Goal: Task Accomplishment & Management: Use online tool/utility

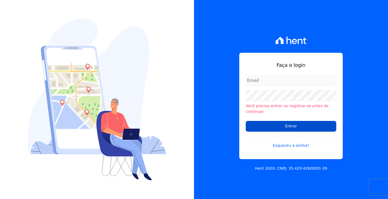
type input "andrea@tsengenharia.com"
click at [278, 121] on input "Entrar" at bounding box center [291, 126] width 91 height 11
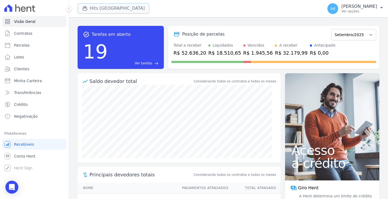
click at [100, 11] on button "Hits [GEOGRAPHIC_DATA]" at bounding box center [114, 8] width 72 height 10
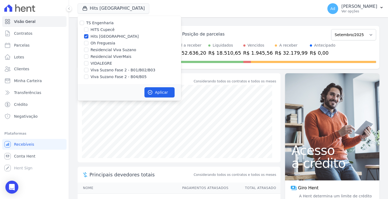
click at [98, 36] on label "Hits [GEOGRAPHIC_DATA]" at bounding box center [115, 37] width 48 height 6
click at [88, 36] on input "Hits [GEOGRAPHIC_DATA]" at bounding box center [86, 36] width 4 height 4
checkbox input "false"
click at [102, 63] on label "VIDALEGRE" at bounding box center [102, 64] width 22 height 6
click at [88, 63] on input "VIDALEGRE" at bounding box center [86, 63] width 4 height 4
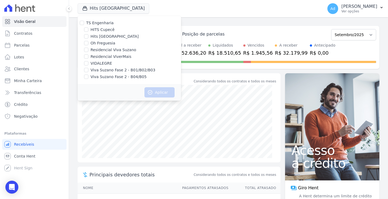
checkbox input "true"
click at [146, 92] on button "Aplicar" at bounding box center [159, 92] width 30 height 10
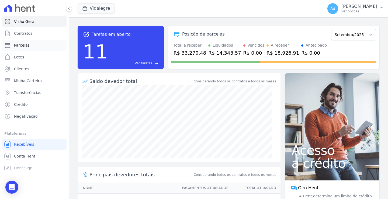
click at [33, 48] on link "Parcelas" at bounding box center [34, 45] width 64 height 11
select select
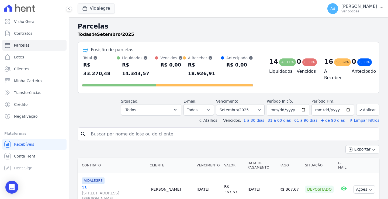
click at [127, 129] on input "search" at bounding box center [232, 134] width 289 height 11
type input "22"
select select
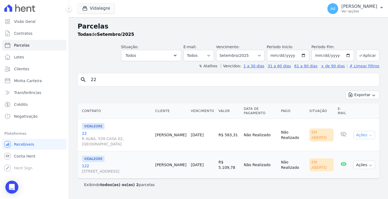
click at [372, 137] on icon "button" at bounding box center [370, 135] width 4 height 4
click at [352, 168] on link "Enviar whatsapp" at bounding box center [362, 167] width 52 height 10
select select
